Goal: Transaction & Acquisition: Subscribe to service/newsletter

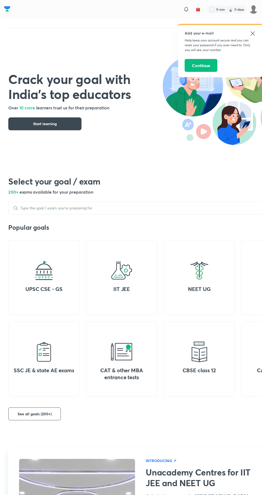
click at [205, 68] on button "Continue" at bounding box center [200, 65] width 33 height 13
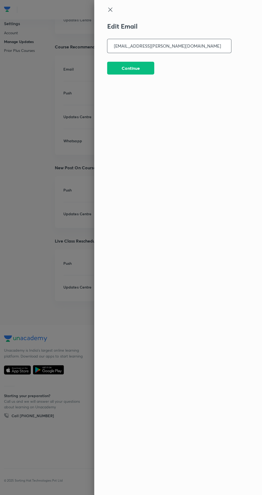
type input "ext-tundele.vivek@unacademy.com"
click at [144, 68] on button "Continue" at bounding box center [130, 67] width 47 height 13
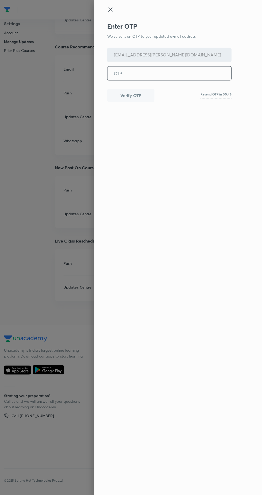
scroll to position [961, 0]
type input "443533"
click at [138, 100] on button "Verify OTP" at bounding box center [130, 95] width 47 height 13
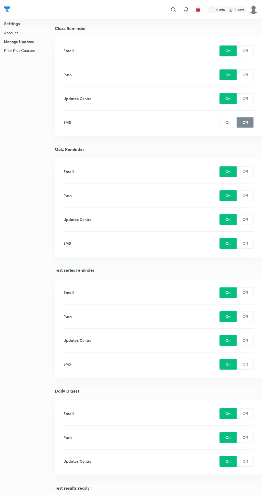
scroll to position [0, 0]
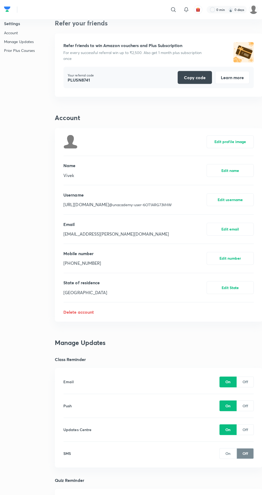
click at [10, 9] on img at bounding box center [7, 9] width 6 height 8
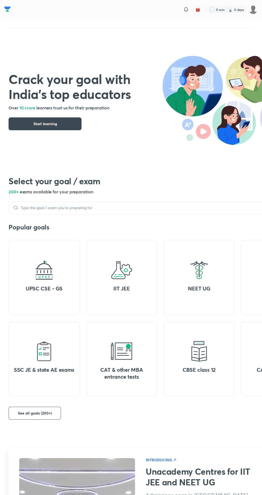
click at [61, 291] on h4 "UPSC CSE - GS" at bounding box center [44, 288] width 63 height 7
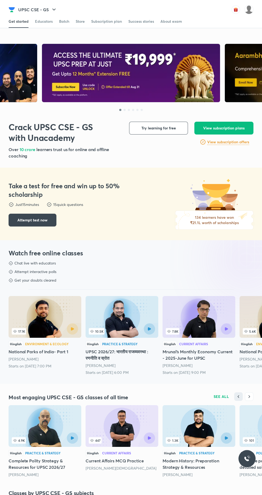
click at [64, 28] on span at bounding box center [64, 27] width 10 height 1
click at [108, 24] on div "Subscription plan" at bounding box center [106, 21] width 31 height 5
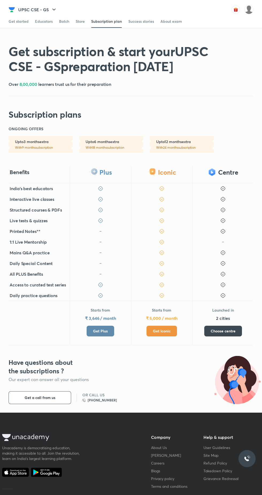
click at [170, 28] on span at bounding box center [171, 27] width 22 height 1
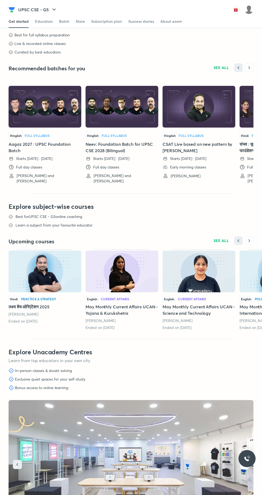
scroll to position [1526, 0]
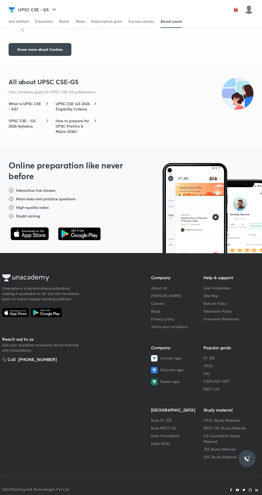
click at [141, 28] on span at bounding box center [141, 27] width 26 height 1
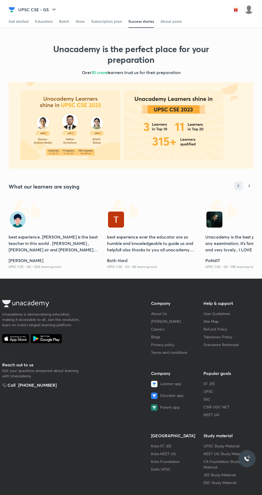
click at [107, 28] on span at bounding box center [106, 27] width 31 height 1
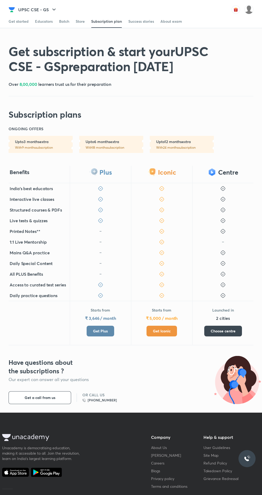
click at [44, 22] on div "Educators" at bounding box center [44, 21] width 18 height 5
